Goal: Transaction & Acquisition: Obtain resource

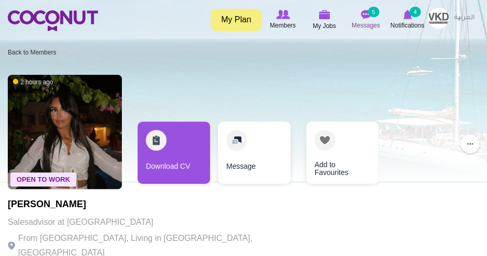
click at [365, 15] on img at bounding box center [366, 14] width 10 height 9
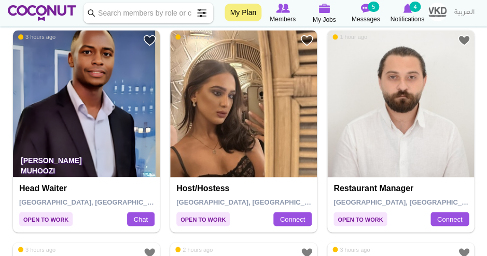
scroll to position [1076, 0]
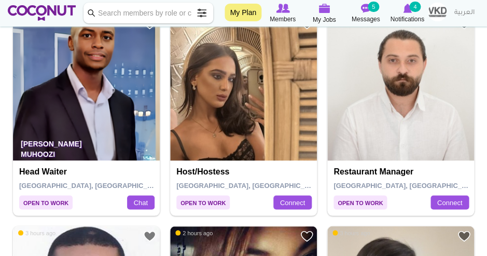
click at [216, 110] on img at bounding box center [243, 86] width 147 height 147
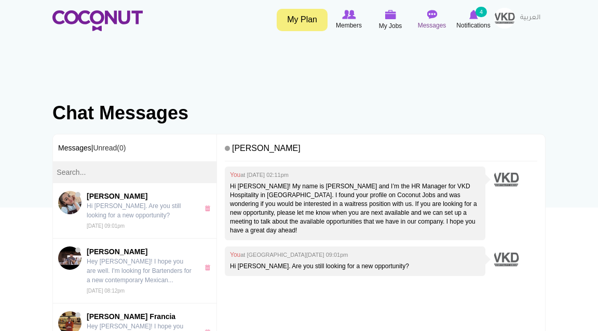
click at [440, 17] on icon at bounding box center [431, 14] width 39 height 11
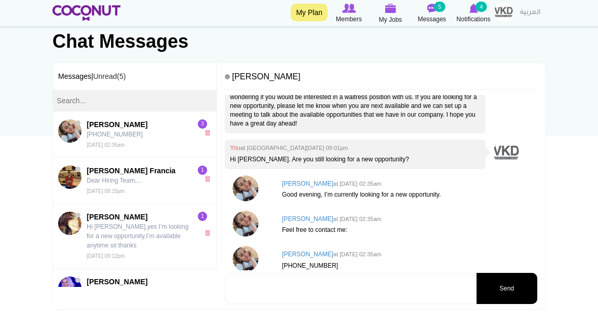
scroll to position [93, 0]
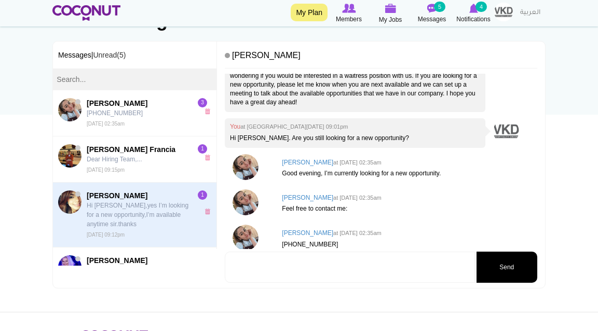
click at [119, 217] on p "Hi [PERSON_NAME],yes I’m looking for a new opportunity,I’m available anytime si…" at bounding box center [140, 215] width 107 height 28
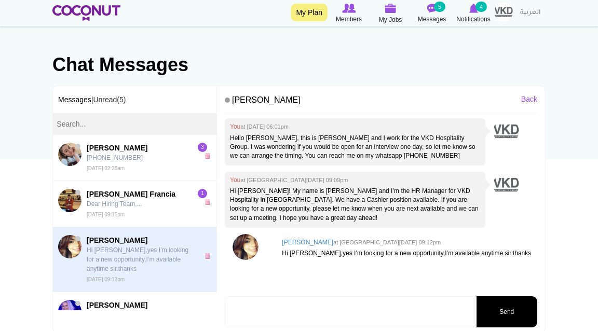
scroll to position [50, 0]
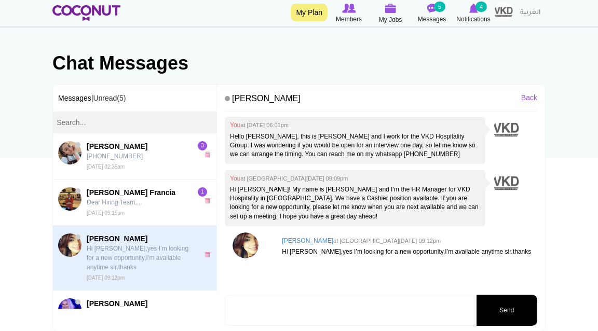
click at [302, 238] on h4 "Marlyn Castro at Tue, Aug 12th, 2025 09:12pm" at bounding box center [407, 241] width 250 height 7
click at [244, 241] on img at bounding box center [246, 246] width 26 height 26
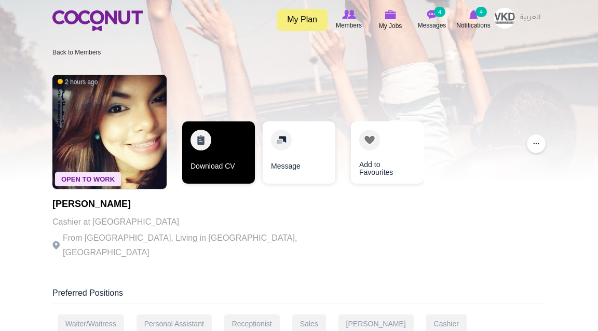
click at [210, 146] on link "Download CV" at bounding box center [218, 152] width 73 height 62
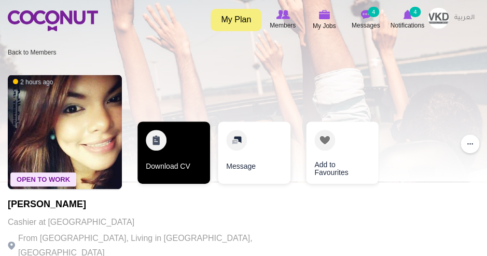
click at [186, 172] on link "Download CV" at bounding box center [174, 152] width 73 height 62
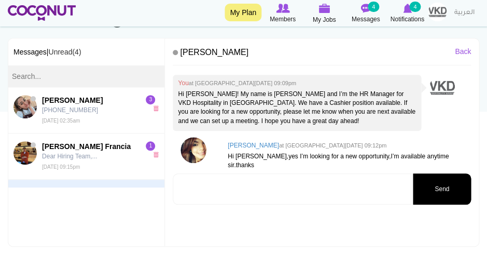
scroll to position [98, 0]
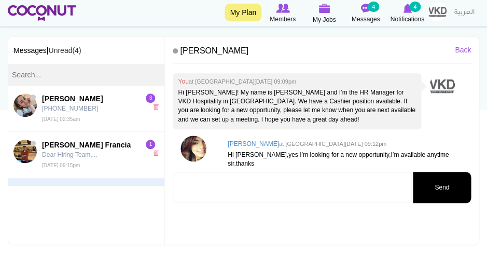
click at [264, 193] on textarea at bounding box center [292, 187] width 239 height 31
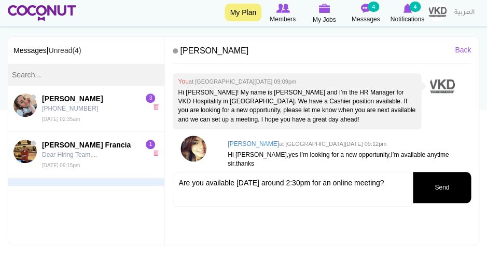
type textarea "Are you available tomorrow around 2:30pm for an online meeting?"
click at [430, 196] on button "Send" at bounding box center [442, 187] width 58 height 31
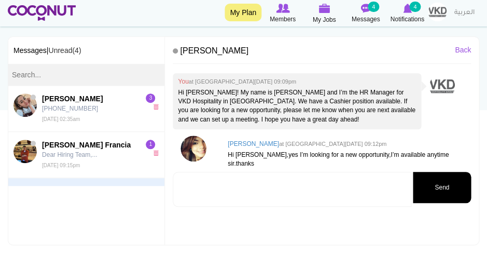
scroll to position [87, 0]
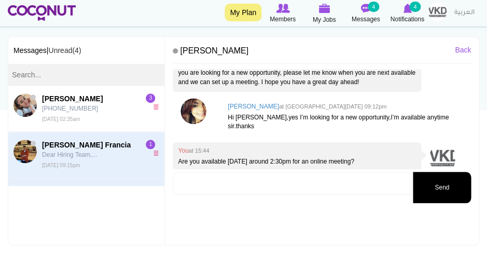
click at [77, 166] on small "Tue, Aug 12th, 2025 09:15pm" at bounding box center [61, 165] width 38 height 6
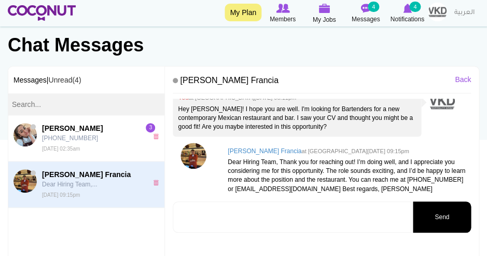
scroll to position [68, 0]
drag, startPoint x: 274, startPoint y: 187, endPoint x: 228, endPoint y: 186, distance: 45.7
click at [228, 186] on p "Dear Hiring Team, Thank you for reaching out! I’m doing well, and I appreciate …" at bounding box center [347, 176] width 238 height 36
copy p "+971502562970"
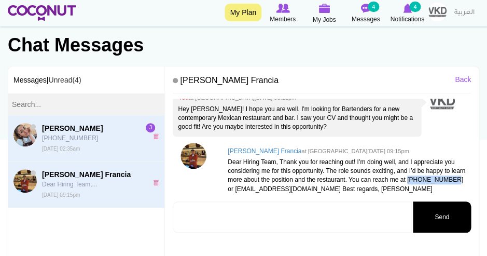
click at [58, 138] on p "[PHONE_NUMBER]" at bounding box center [93, 137] width 102 height 9
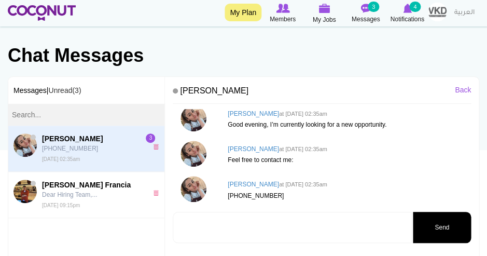
scroll to position [60, 0]
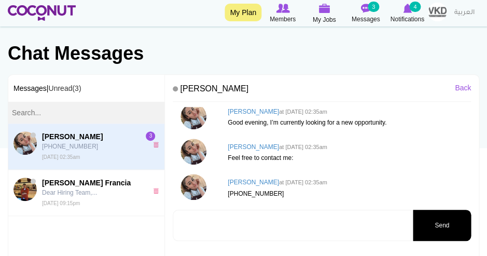
click at [279, 197] on div "Antonela Agustina Crouch at Wed, Aug 13th, 2025 02:35am +971586606529" at bounding box center [347, 188] width 249 height 29
drag, startPoint x: 280, startPoint y: 192, endPoint x: 228, endPoint y: 192, distance: 51.9
click at [228, 192] on p "[PHONE_NUMBER]" at bounding box center [347, 193] width 238 height 9
copy p "[PHONE_NUMBER]"
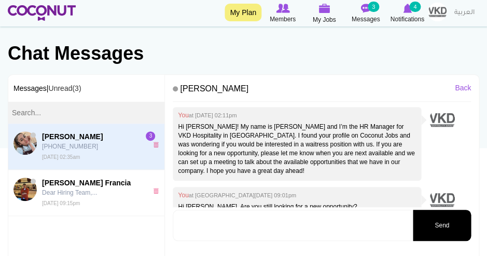
scroll to position [0, 0]
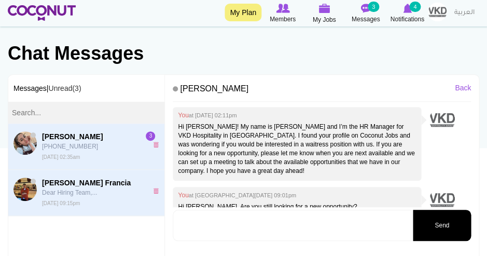
click at [86, 181] on span "[PERSON_NAME] Francia" at bounding box center [93, 183] width 102 height 10
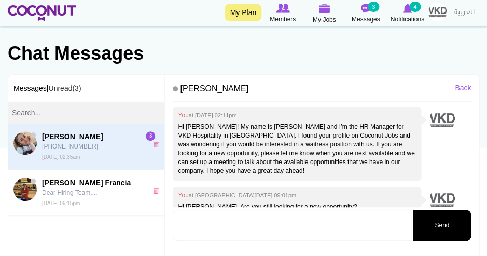
click at [92, 140] on span "[PERSON_NAME]" at bounding box center [93, 136] width 102 height 10
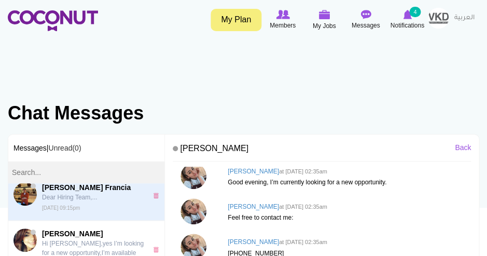
scroll to position [58, 0]
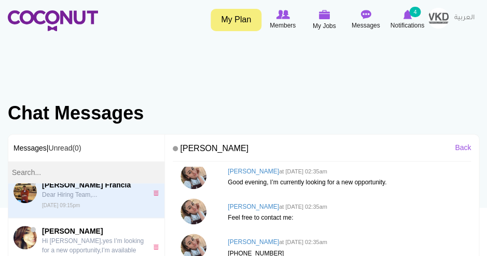
click at [32, 191] on img at bounding box center [24, 191] width 23 height 23
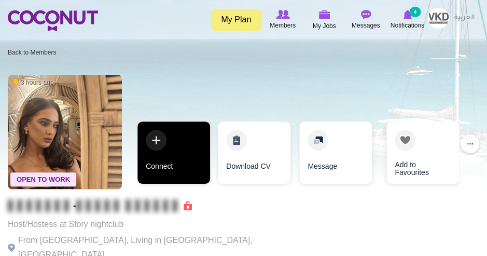
click at [181, 143] on link "Connect" at bounding box center [174, 152] width 73 height 62
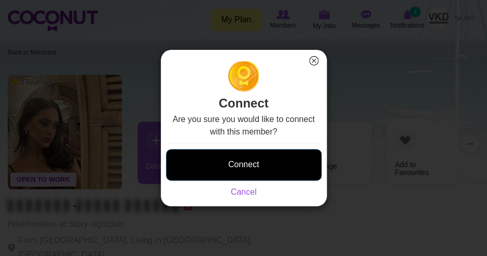
click at [219, 160] on button "Connect" at bounding box center [244, 165] width 156 height 32
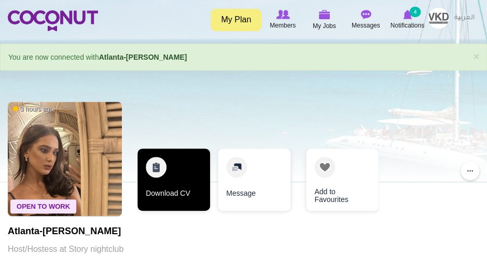
click at [192, 183] on link "Download CV" at bounding box center [174, 179] width 73 height 62
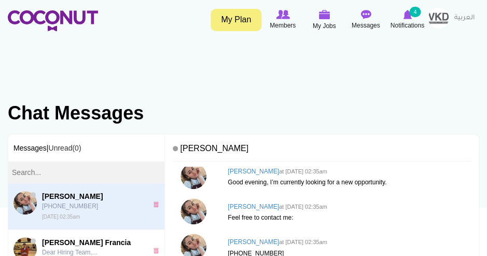
click at [104, 196] on span "[PERSON_NAME]" at bounding box center [93, 196] width 102 height 10
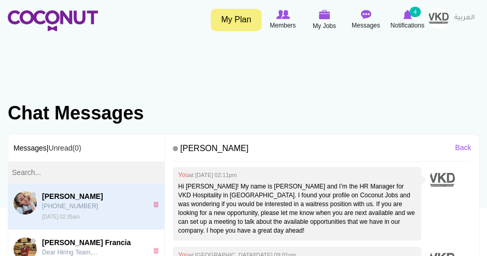
scroll to position [119, 0]
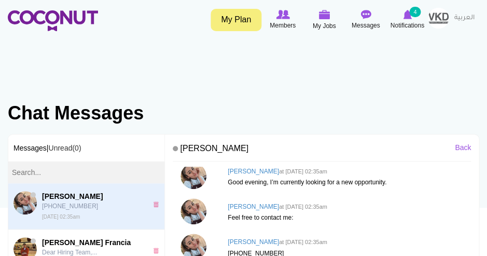
click at [244, 172] on h4 "Antonela Agustina Crouch at Wed, Aug 13th, 2025 02:35am" at bounding box center [347, 171] width 238 height 7
click at [191, 172] on img at bounding box center [194, 176] width 26 height 26
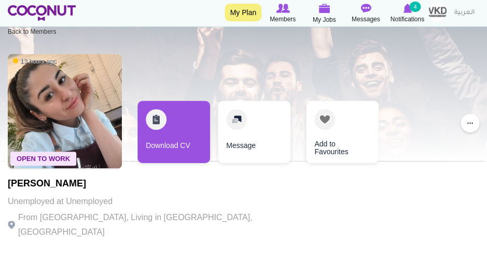
scroll to position [1, 0]
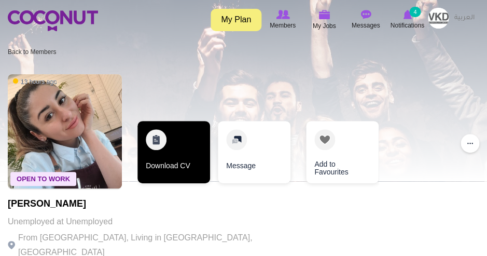
click at [174, 167] on link "Download CV" at bounding box center [174, 152] width 73 height 62
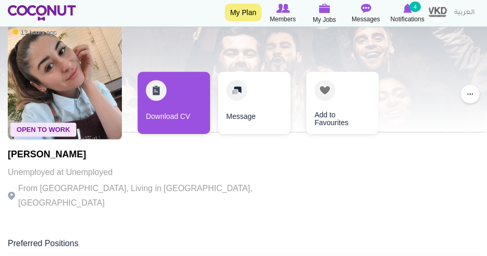
scroll to position [89, 0]
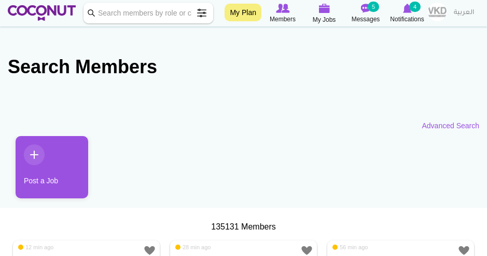
scroll to position [1076, 0]
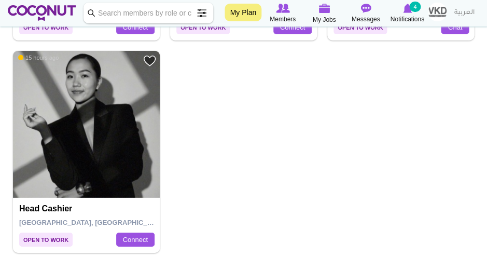
scroll to position [2942, 0]
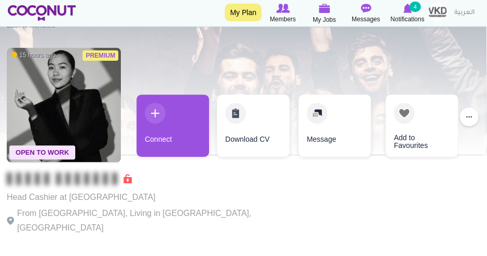
scroll to position [24, 1]
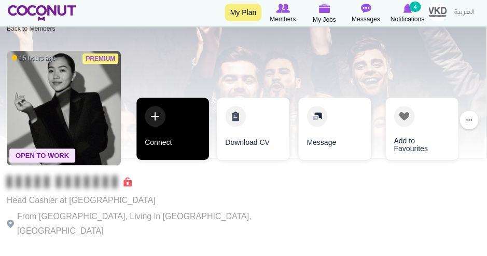
click at [162, 132] on link "Connect" at bounding box center [173, 129] width 73 height 62
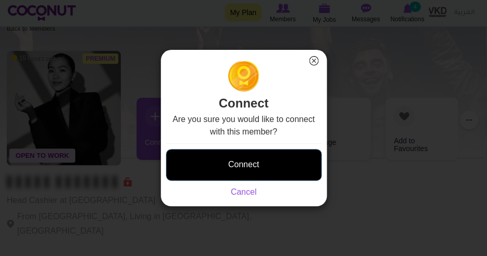
click at [221, 166] on button "Connect" at bounding box center [244, 165] width 156 height 32
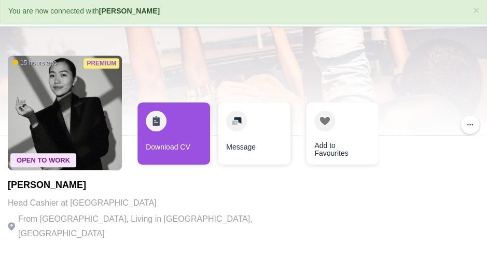
scroll to position [48, 0]
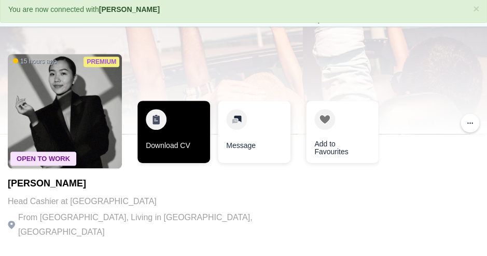
click at [162, 129] on link "Download CV" at bounding box center [174, 132] width 73 height 62
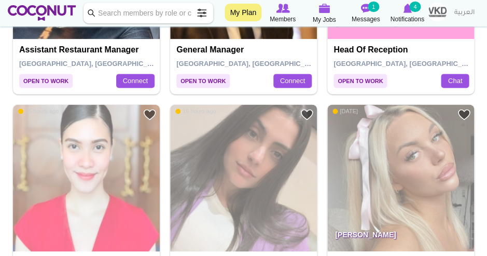
scroll to position [2685, 0]
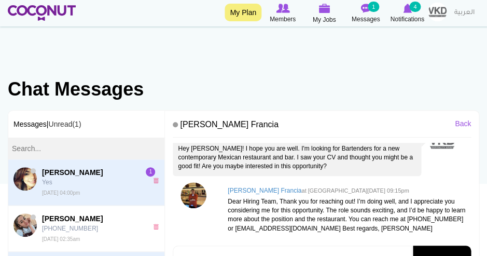
scroll to position [31, 0]
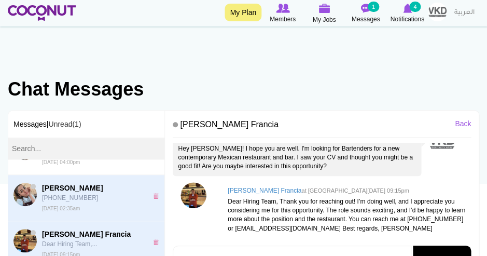
click at [29, 196] on img at bounding box center [24, 194] width 23 height 23
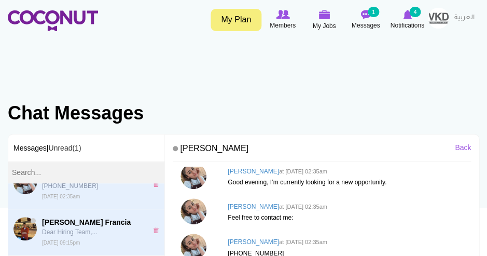
scroll to position [53, 0]
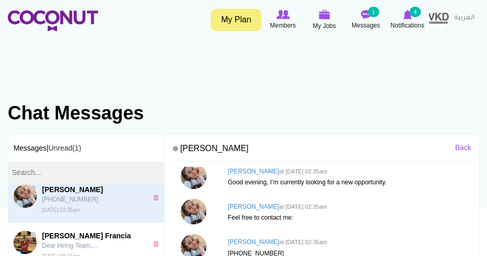
click at [28, 199] on img at bounding box center [24, 195] width 23 height 23
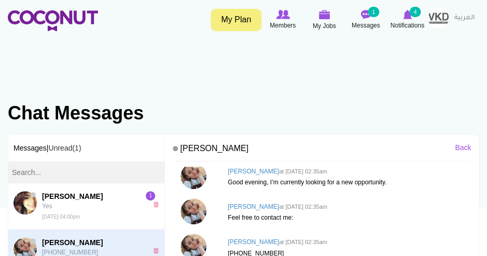
click at [242, 170] on h4 "Antonela Agustina Crouch at Wed, Aug 13th, 2025 02:35am" at bounding box center [347, 171] width 238 height 7
click at [194, 179] on img at bounding box center [194, 176] width 26 height 26
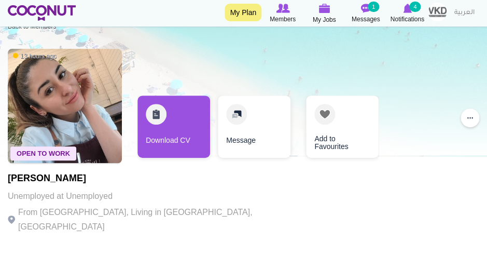
scroll to position [26, 0]
